Goal: Information Seeking & Learning: Learn about a topic

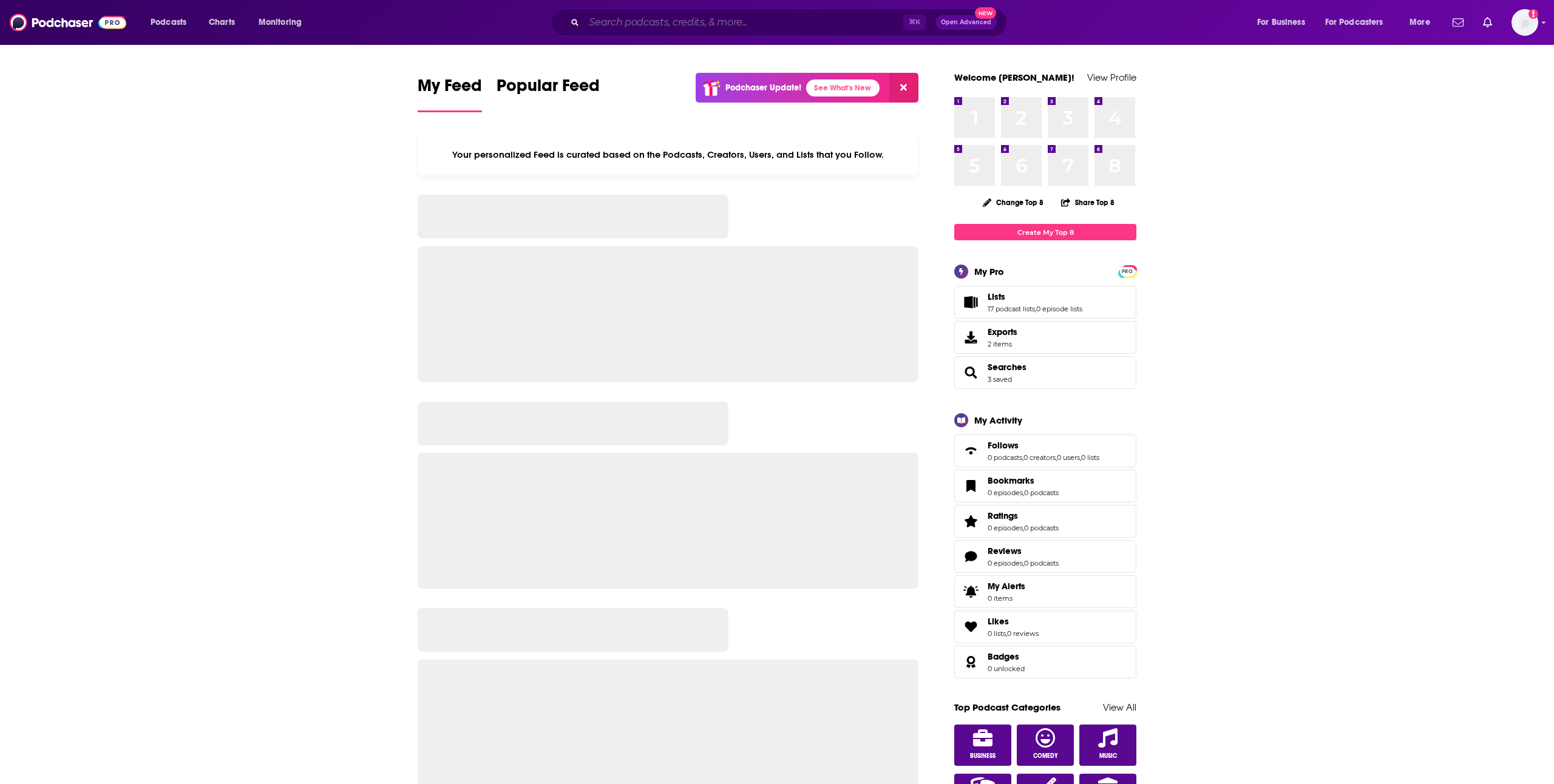
click at [699, 25] on input "Search podcasts, credits, & more..." at bounding box center [744, 22] width 320 height 19
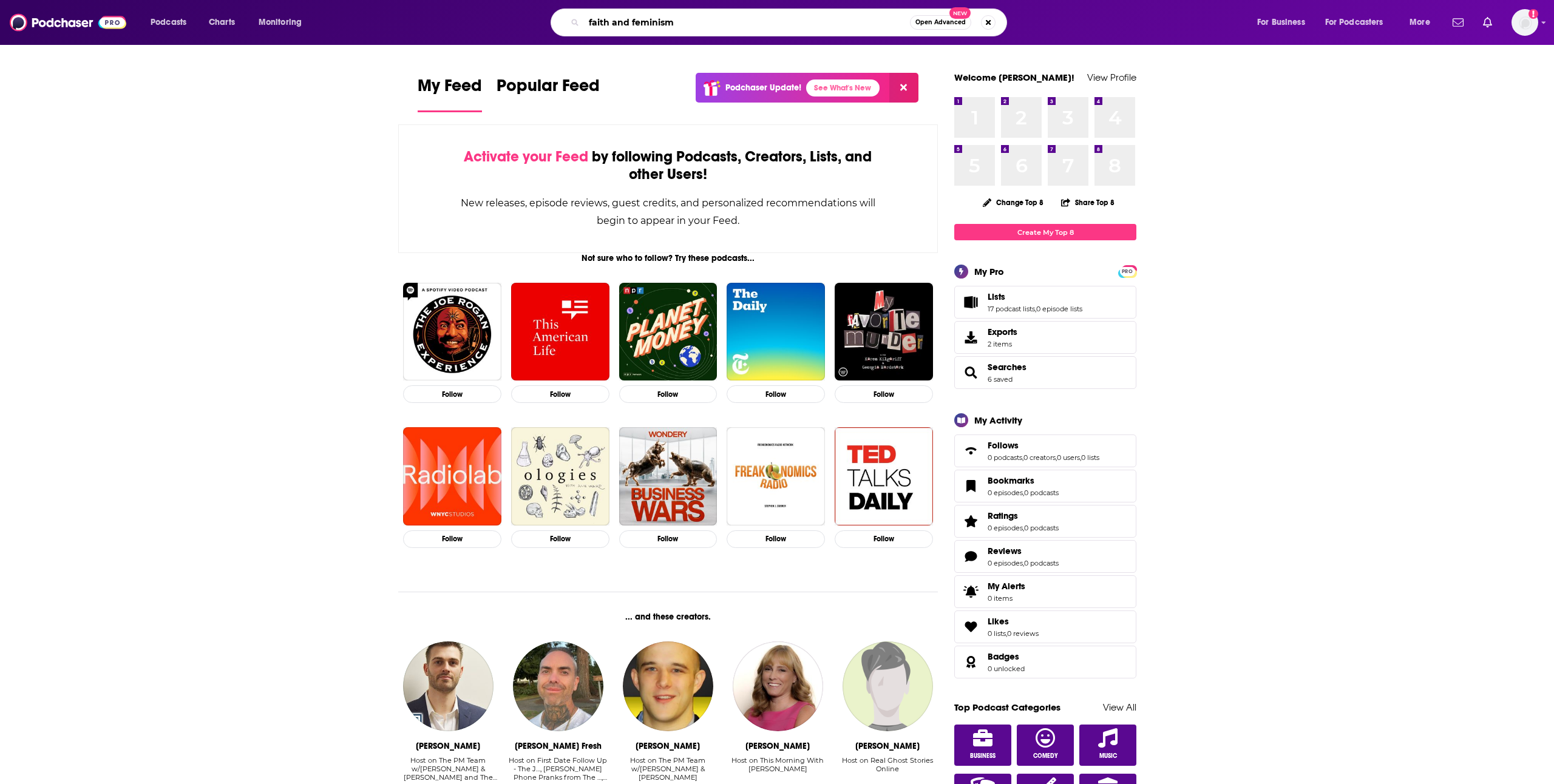
type input "faith and feminism"
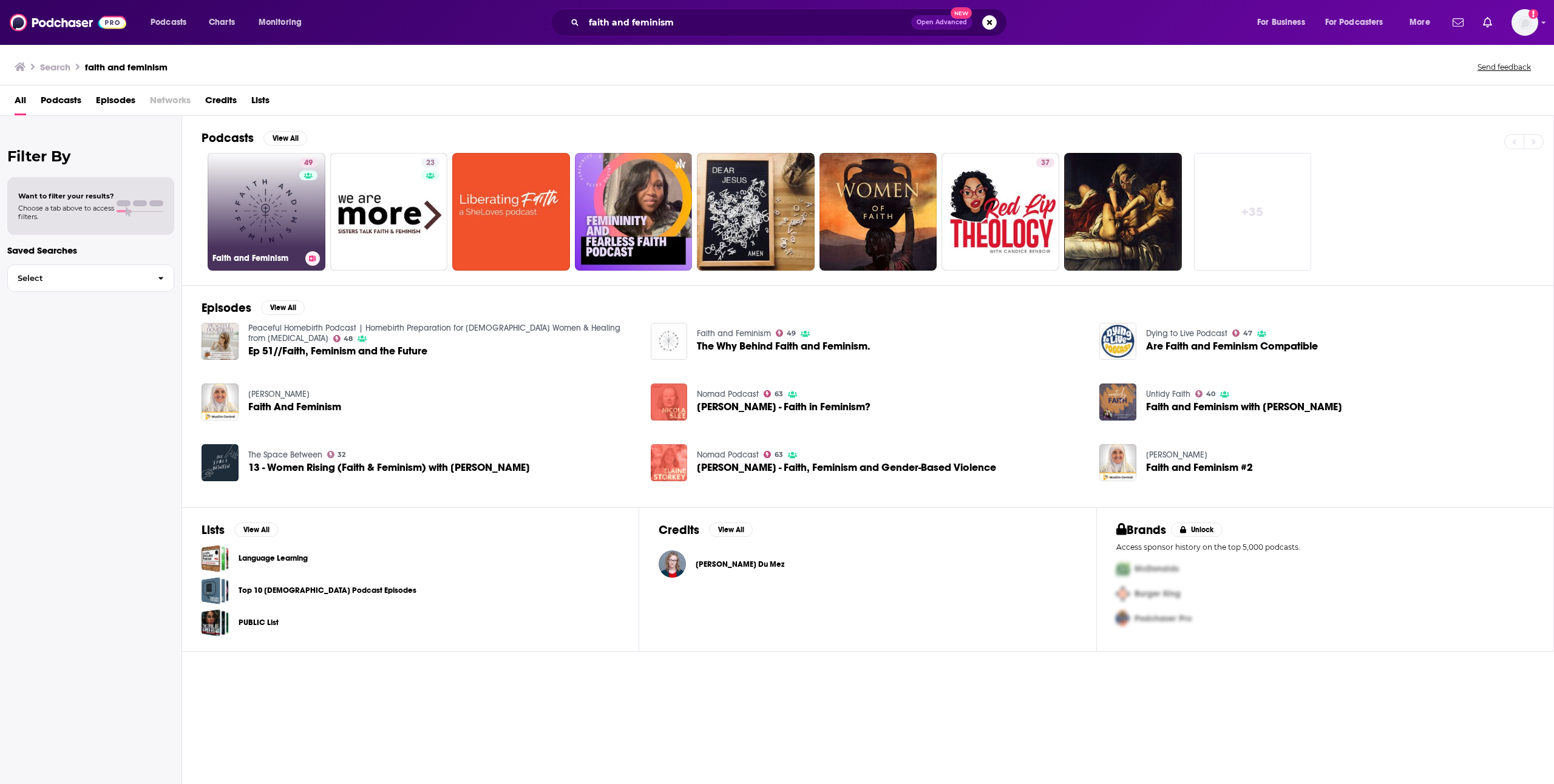
click at [263, 224] on link "49 Faith and Feminism" at bounding box center [266, 212] width 118 height 118
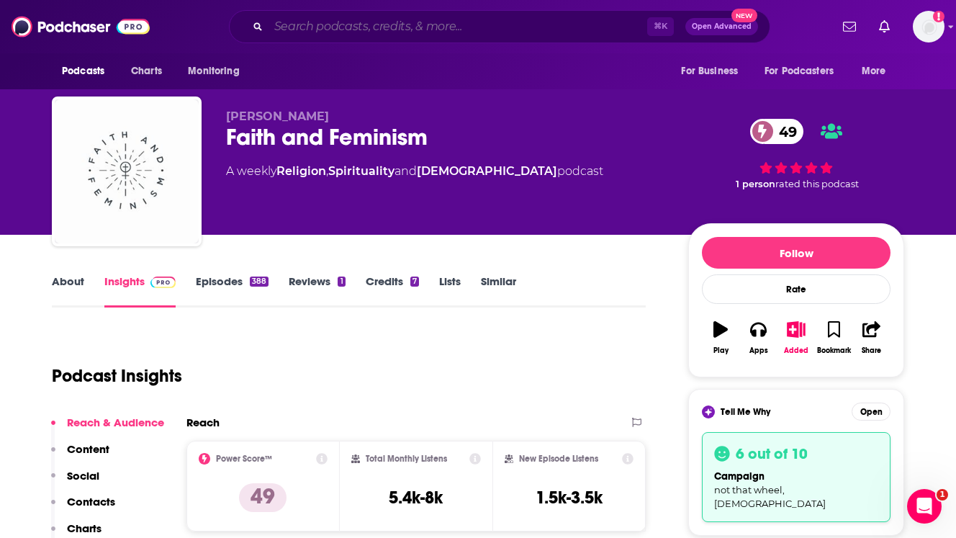
click at [387, 27] on input "Search podcasts, credits, & more..." at bounding box center [458, 26] width 379 height 23
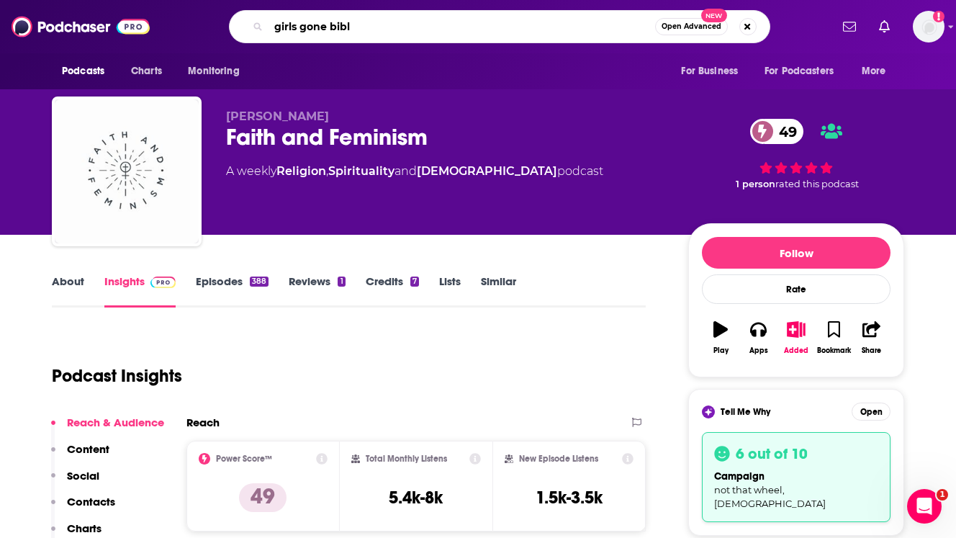
type input "girls gone [DEMOGRAPHIC_DATA]"
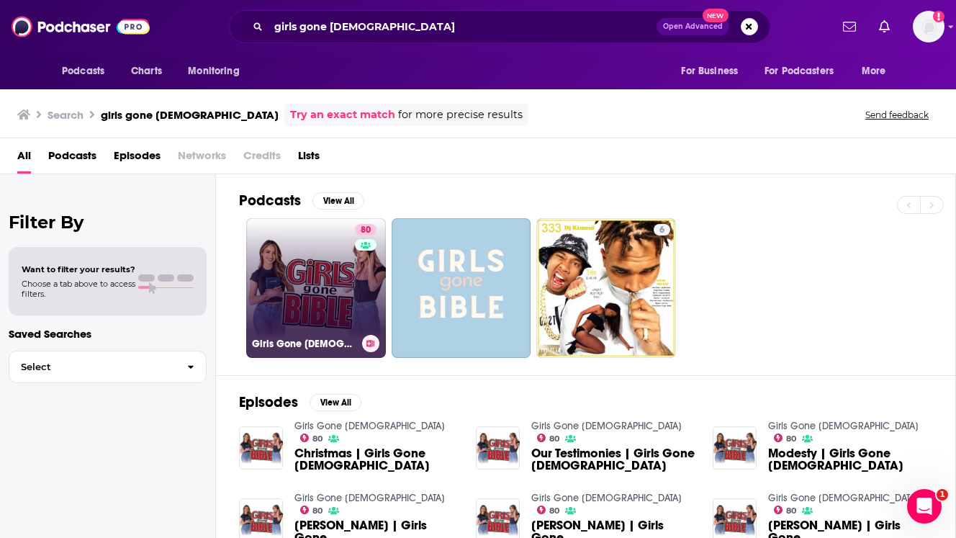
click at [339, 259] on link "80 Girls Gone [DEMOGRAPHIC_DATA]" at bounding box center [316, 288] width 140 height 140
